Goal: Navigation & Orientation: Find specific page/section

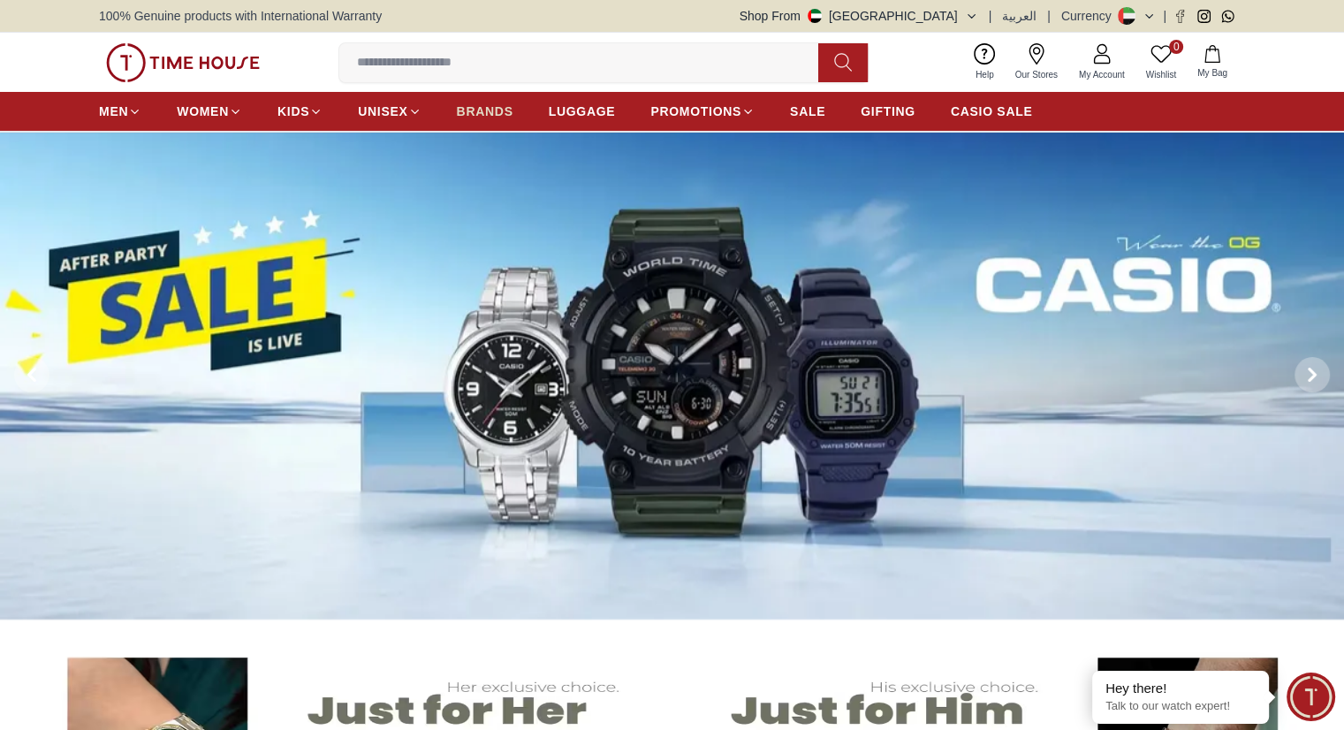
click at [498, 100] on link "BRANDS" at bounding box center [485, 111] width 57 height 32
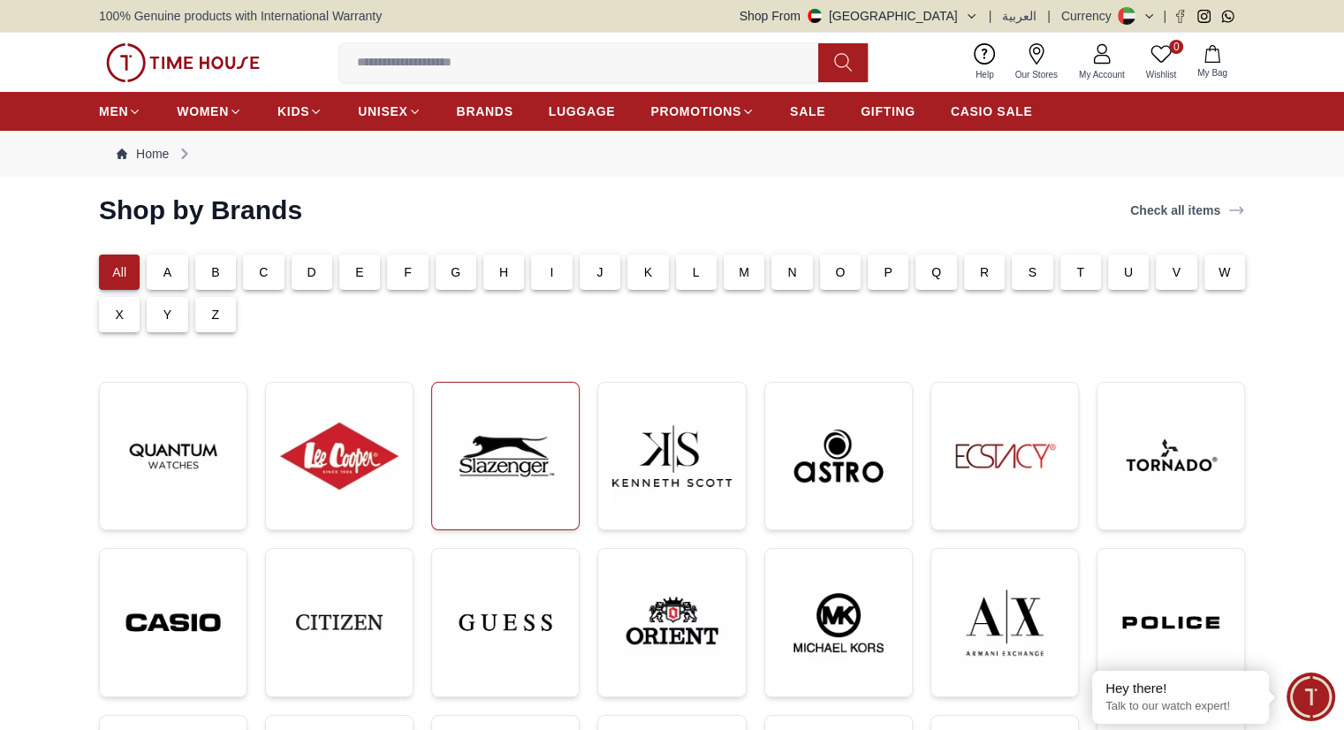
scroll to position [88, 0]
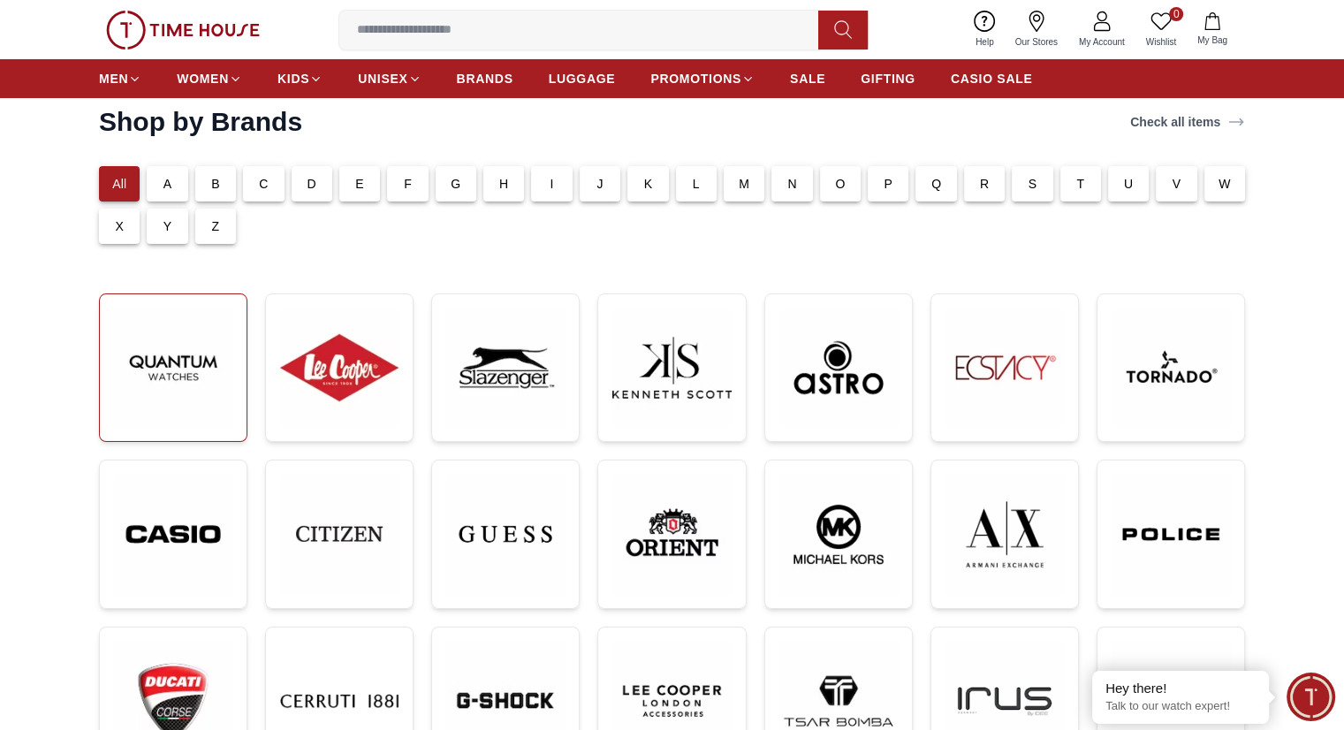
click at [142, 372] on img at bounding box center [173, 367] width 118 height 118
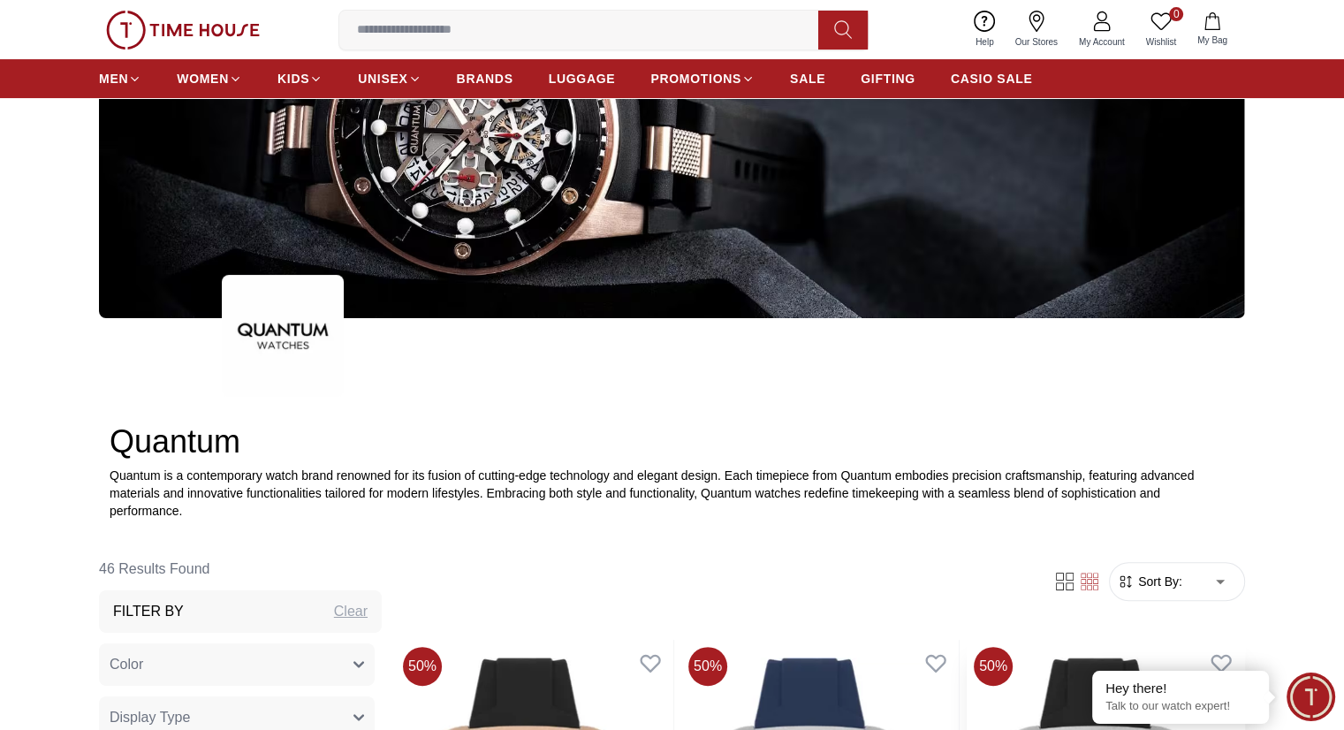
scroll to position [88, 0]
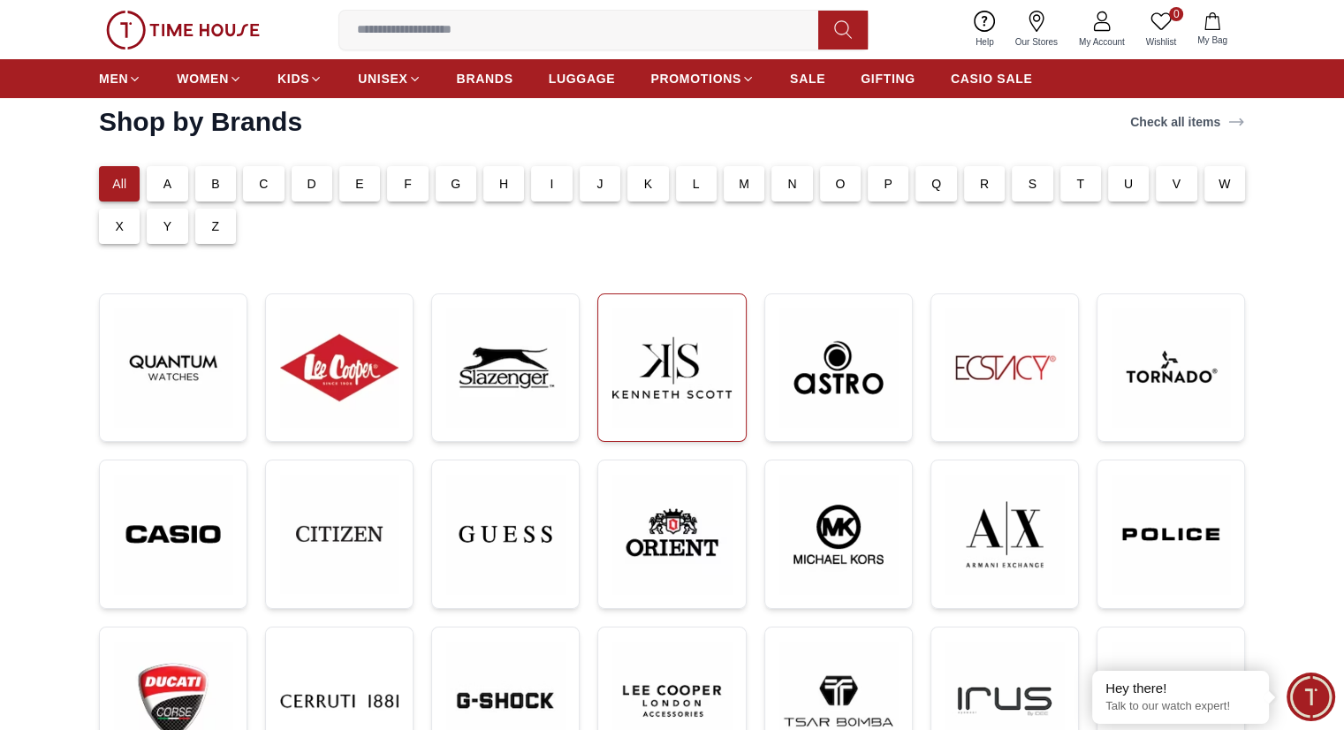
click at [643, 397] on img at bounding box center [671, 367] width 118 height 118
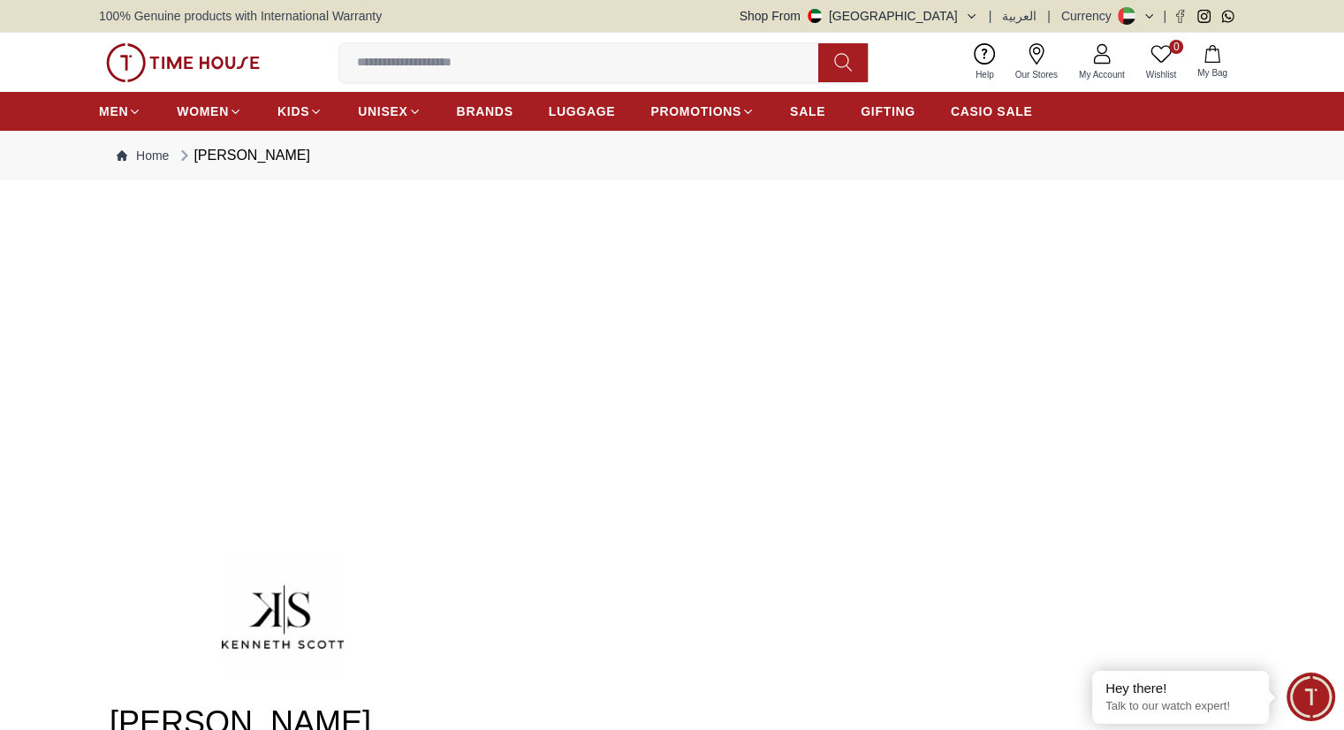
scroll to position [127, 0]
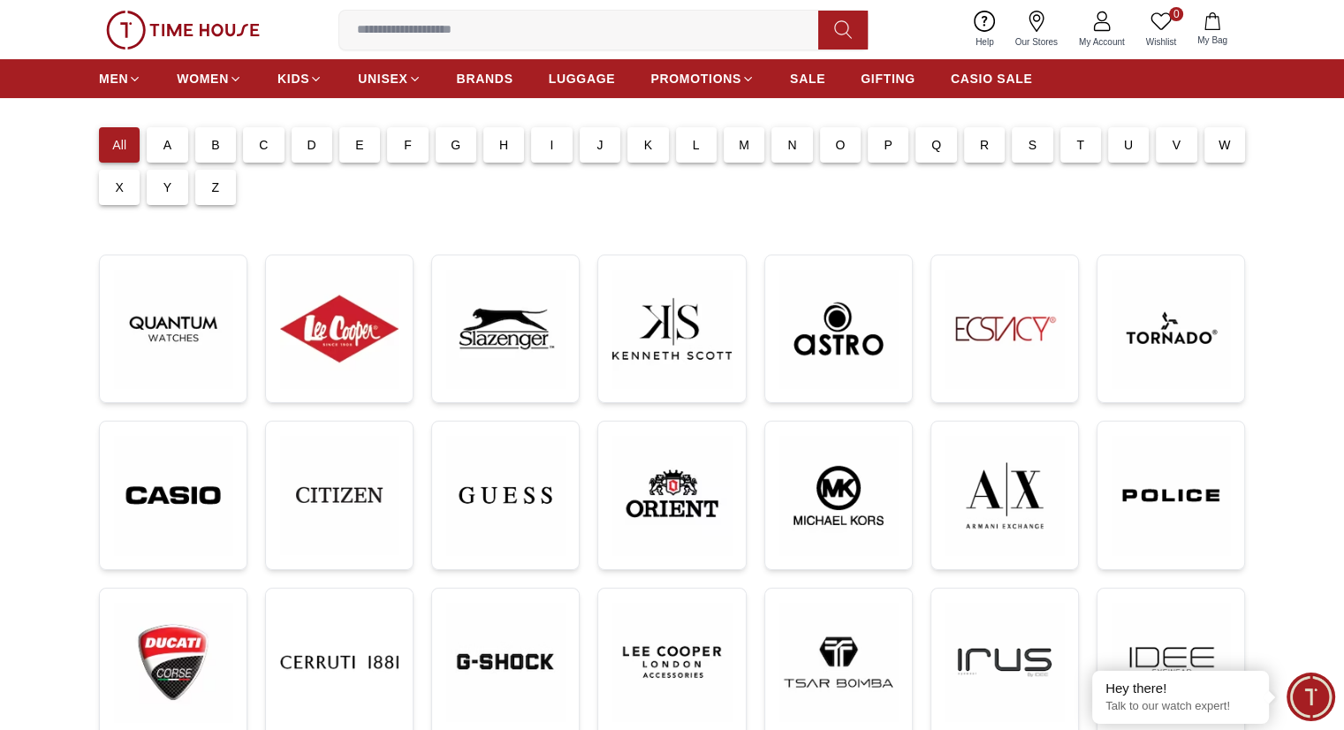
scroll to position [88, 0]
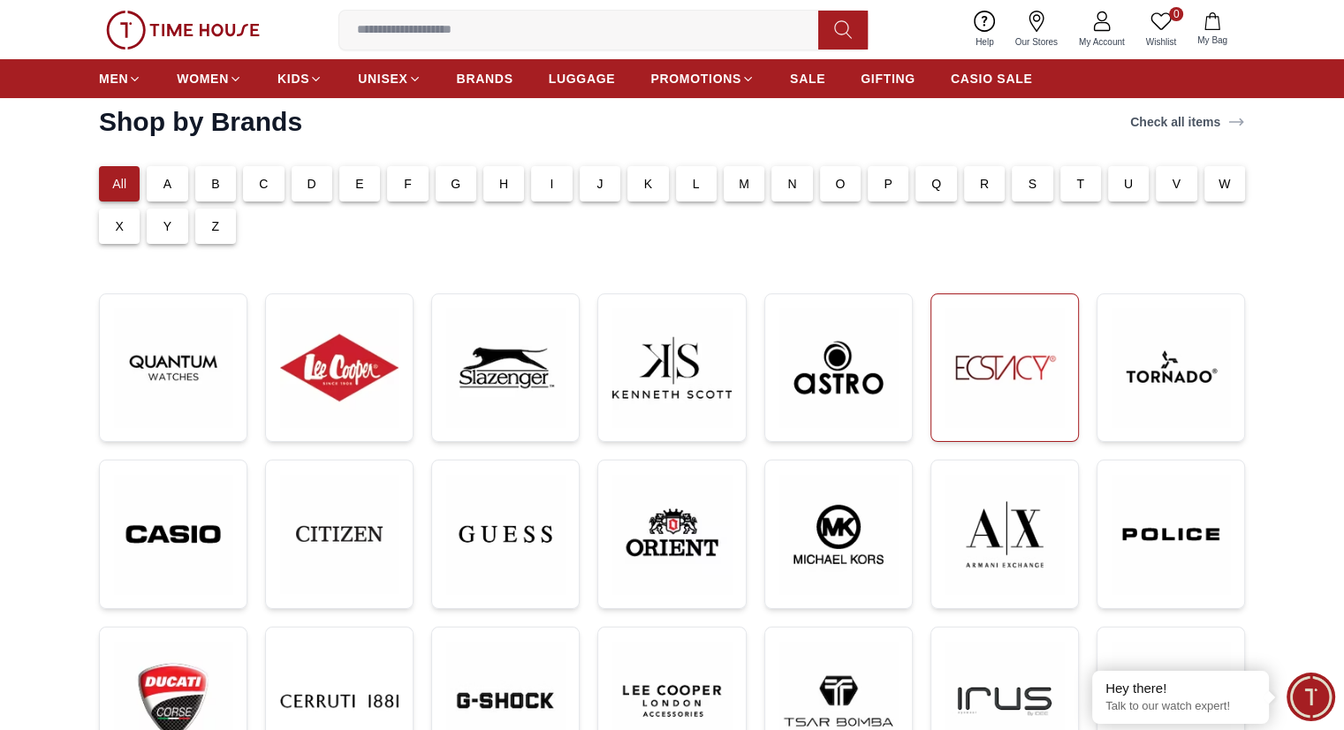
click at [1015, 363] on img at bounding box center [1005, 367] width 118 height 118
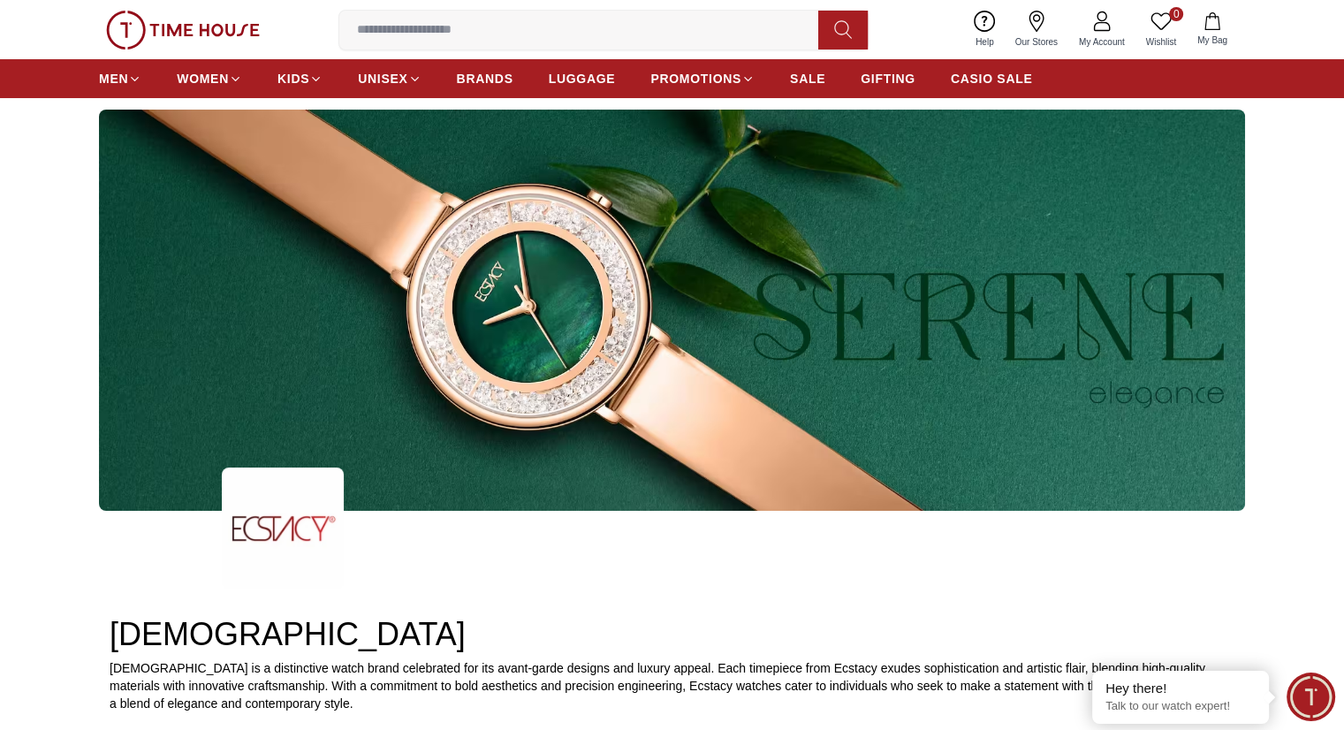
click at [865, 439] on img at bounding box center [672, 310] width 1146 height 401
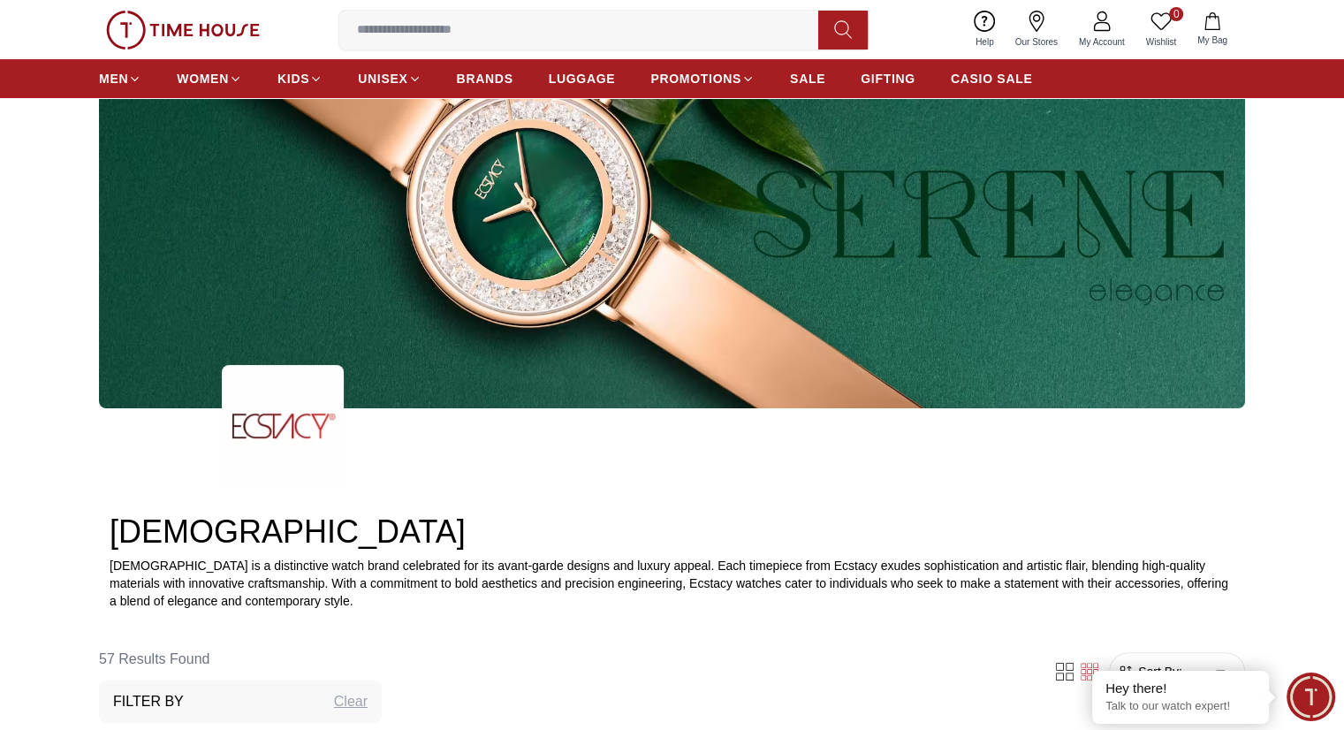
scroll to position [265, 0]
